Goal: Information Seeking & Learning: Find contact information

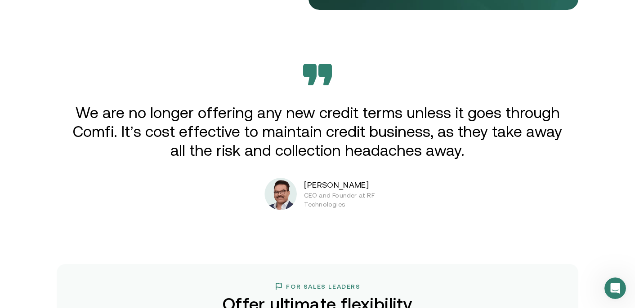
scroll to position [1466, 0]
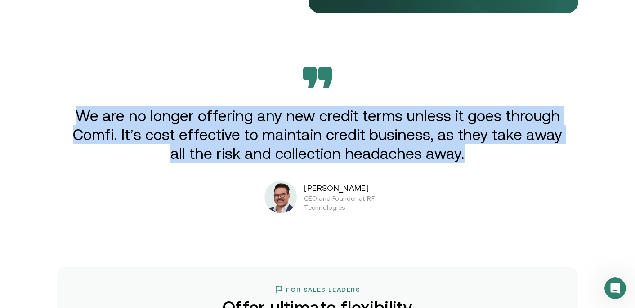
drag, startPoint x: 82, startPoint y: 120, endPoint x: 445, endPoint y: 167, distance: 366.7
click at [445, 167] on div "We are no longer offering any new credit terms unless it goes through Comfi. It…" at bounding box center [317, 140] width 539 height 147
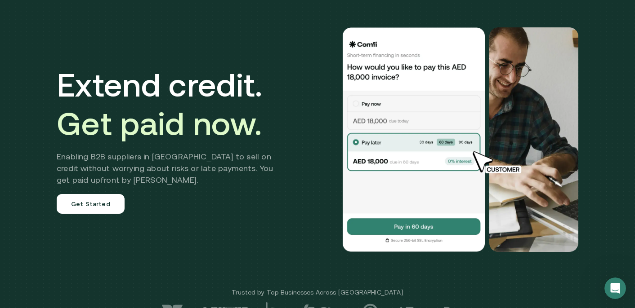
scroll to position [0, 0]
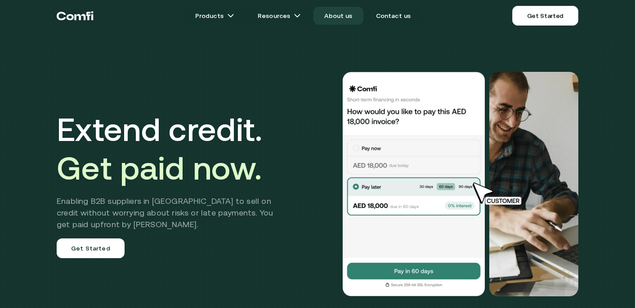
click at [346, 18] on link "About us" at bounding box center [337, 16] width 49 height 18
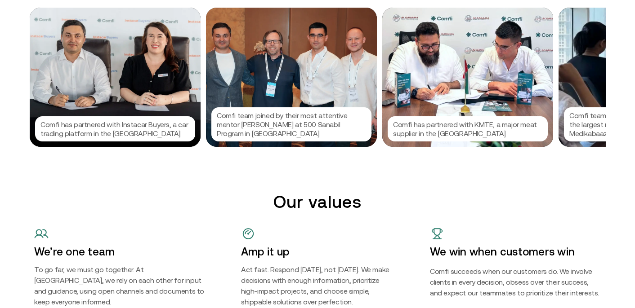
scroll to position [974, 0]
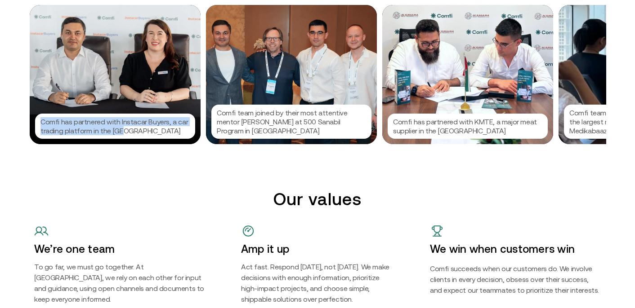
drag, startPoint x: 134, startPoint y: 133, endPoint x: 40, endPoint y: 121, distance: 95.0
click at [40, 121] on p "Comfi has partnered with Instacar Buyers, a car trading platform in the [GEOGRA…" at bounding box center [114, 126] width 149 height 18
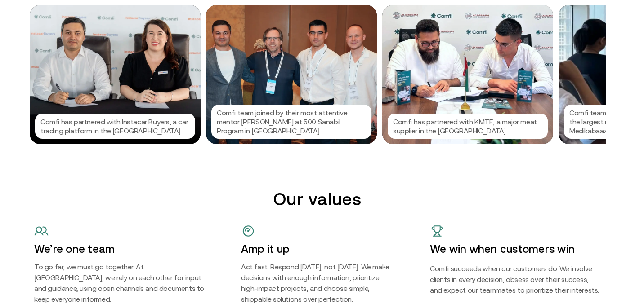
click at [296, 169] on div at bounding box center [317, 154] width 635 height 308
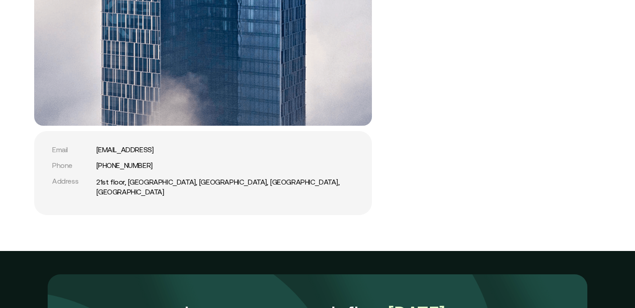
scroll to position [1925, 0]
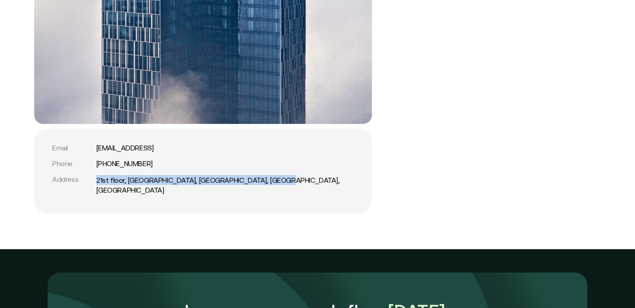
drag, startPoint x: 278, startPoint y: 182, endPoint x: 93, endPoint y: 179, distance: 185.2
click at [93, 179] on div "Address [GEOGRAPHIC_DATA], [GEOGRAPHIC_DATA], [GEOGRAPHIC_DATA], [GEOGRAPHIC_DA…" at bounding box center [203, 185] width 302 height 20
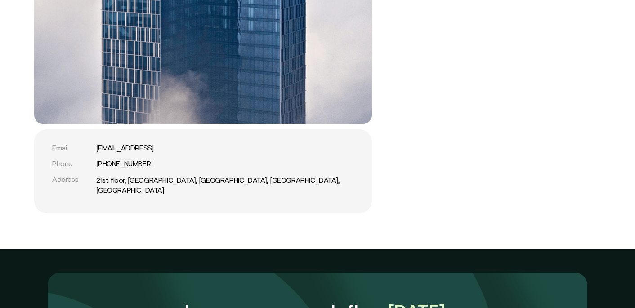
click at [344, 171] on div "Email [EMAIL_ADDRESS] Phone [PHONE_NUMBER] Address [GEOGRAPHIC_DATA]" at bounding box center [203, 171] width 338 height 84
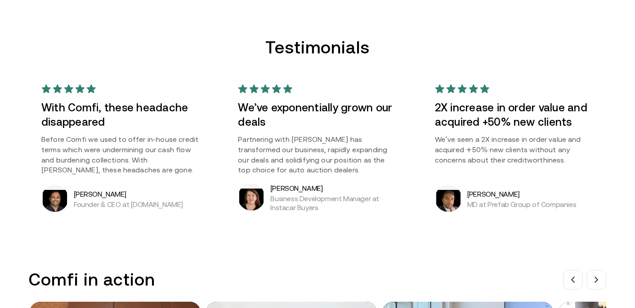
scroll to position [623, 0]
